Goal: Information Seeking & Learning: Learn about a topic

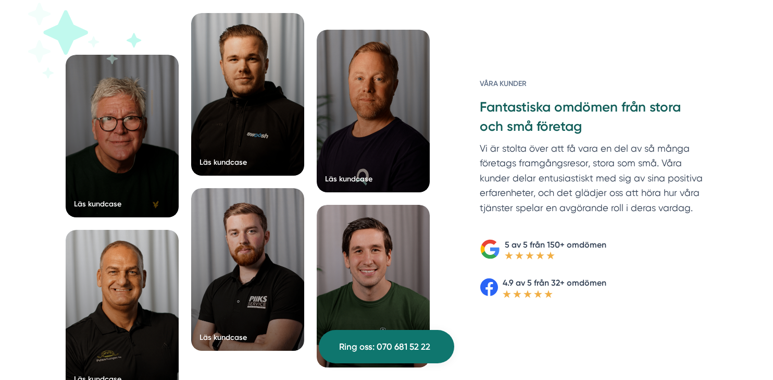
scroll to position [1601, 0]
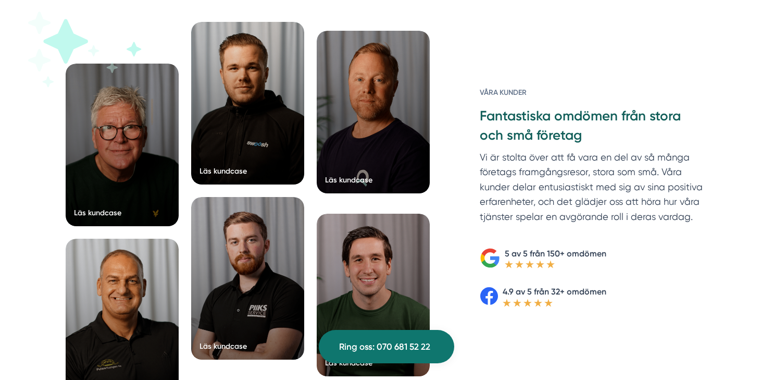
click at [358, 168] on div at bounding box center [373, 112] width 113 height 162
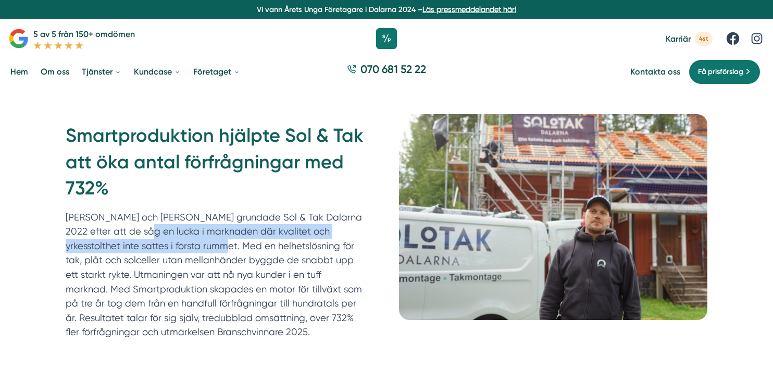
drag, startPoint x: 65, startPoint y: 232, endPoint x: 127, endPoint y: 253, distance: 65.4
click at [127, 251] on p "[PERSON_NAME] och [PERSON_NAME] grundade Sol & Tak Dalarna 2022 efter att de så…" at bounding box center [216, 274] width 300 height 129
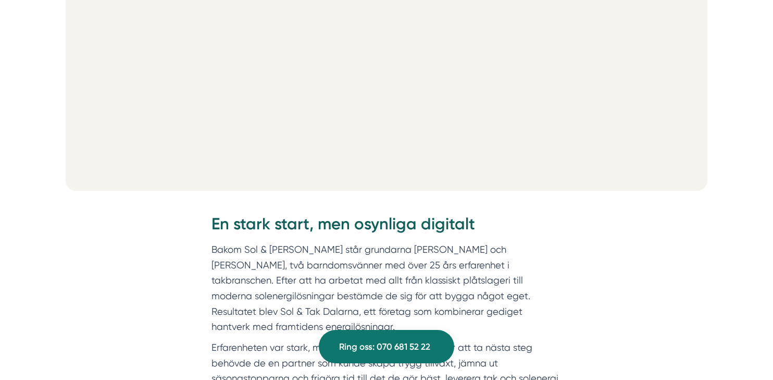
scroll to position [699, 0]
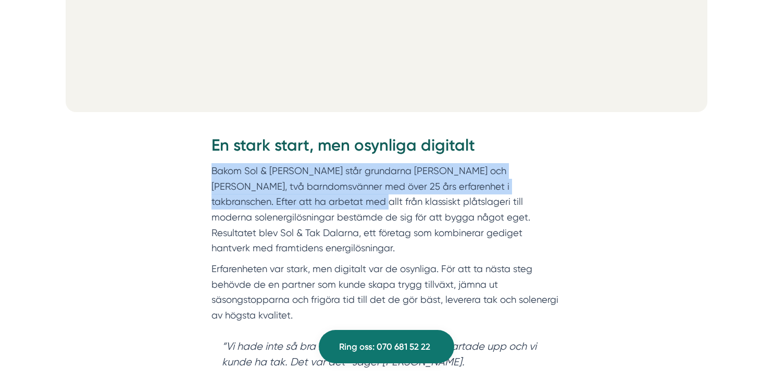
drag, startPoint x: 213, startPoint y: 172, endPoint x: 332, endPoint y: 197, distance: 120.7
click at [332, 197] on p "Bakom Sol & [PERSON_NAME] står grundarna [PERSON_NAME] och [PERSON_NAME], två b…" at bounding box center [386, 209] width 350 height 93
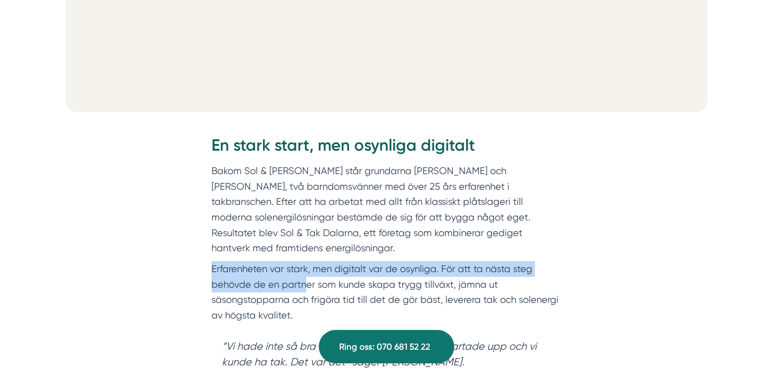
drag, startPoint x: 210, startPoint y: 248, endPoint x: 307, endPoint y: 262, distance: 97.3
click at [307, 262] on div "En stark start, men osynliga digitalt Bakom Sol & Tak Dalarna står grundarna [P…" at bounding box center [386, 260] width 400 height 284
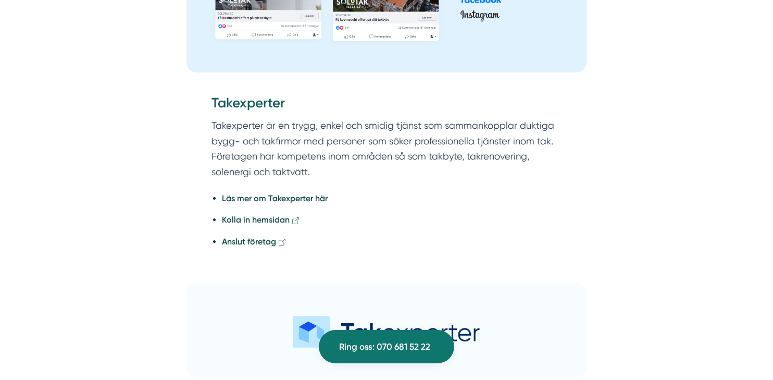
scroll to position [2653, 0]
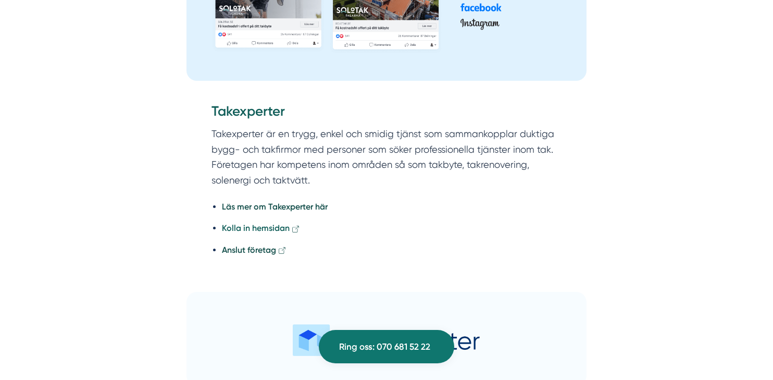
click at [265, 223] on strong "Kolla in hemsidan" at bounding box center [256, 228] width 68 height 10
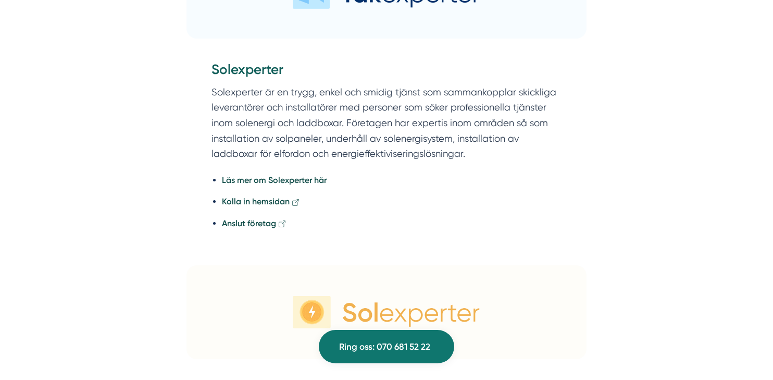
scroll to position [2991, 0]
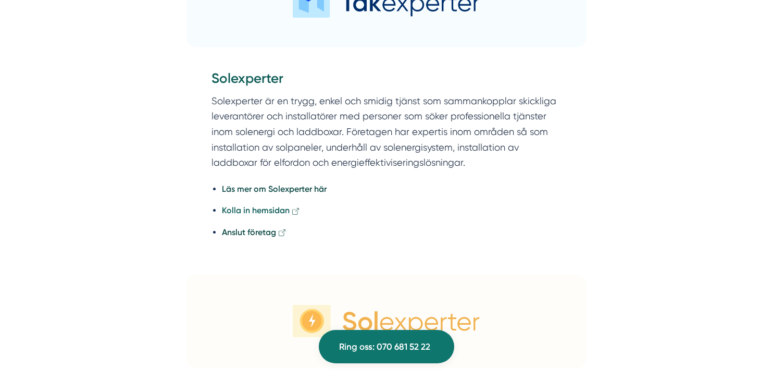
click at [247, 205] on strong "Kolla in hemsidan" at bounding box center [256, 210] width 68 height 10
